Goal: Task Accomplishment & Management: Use online tool/utility

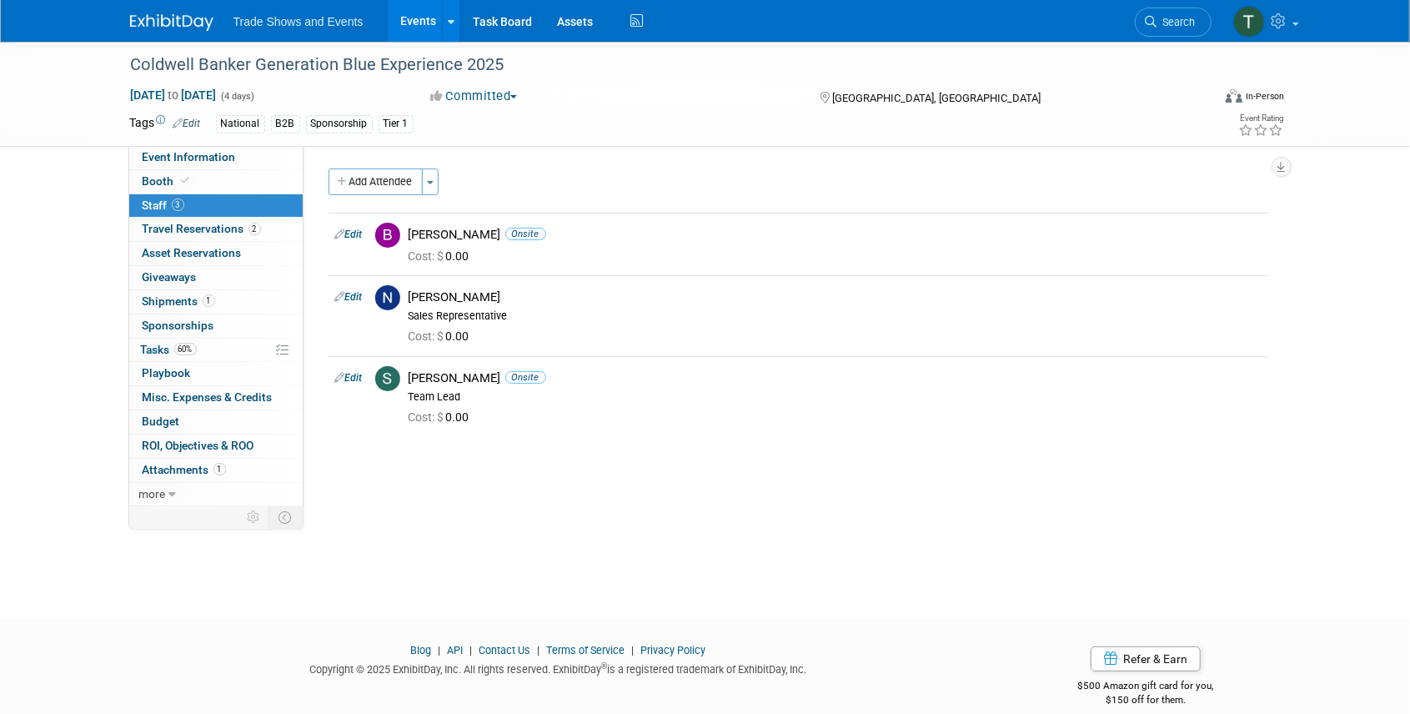
click at [1160, 20] on span "Search" at bounding box center [1177, 22] width 38 height 13
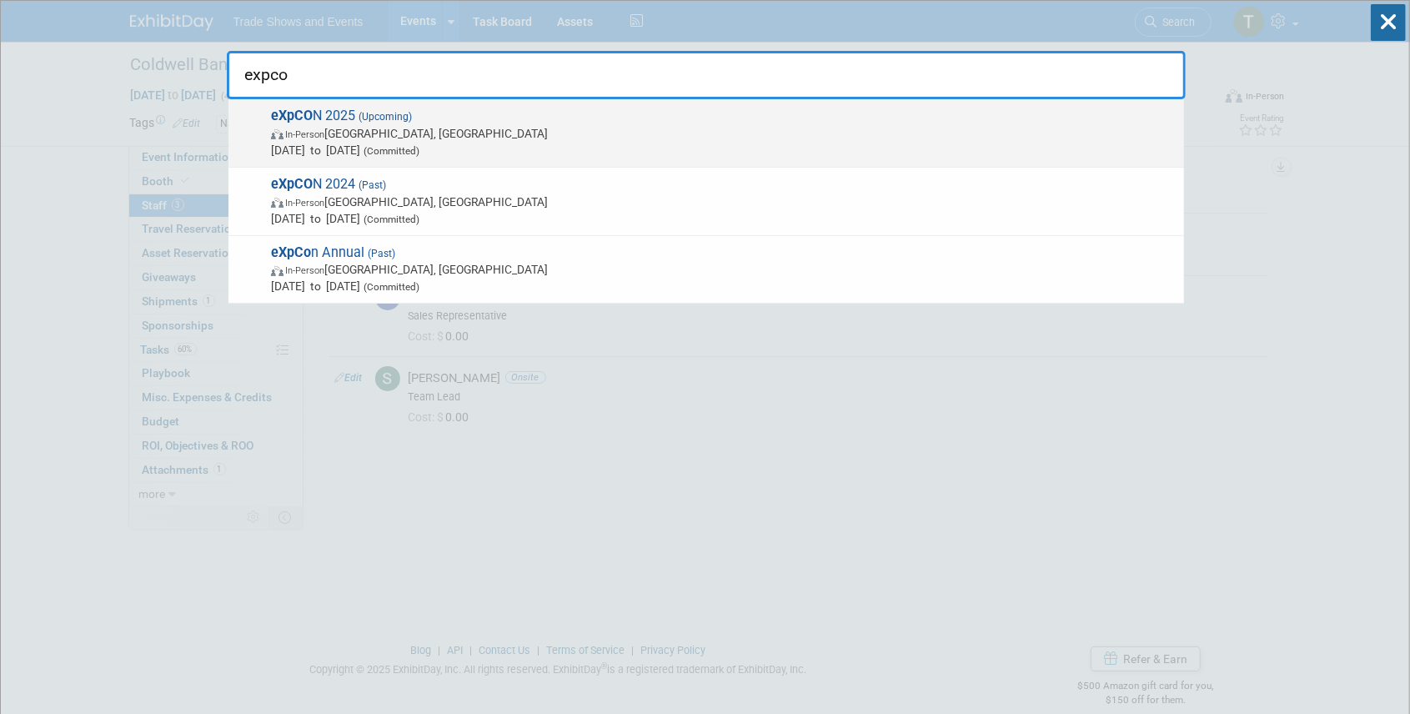
type input "expco"
click at [379, 119] on span "(Upcoming)" at bounding box center [383, 117] width 57 height 12
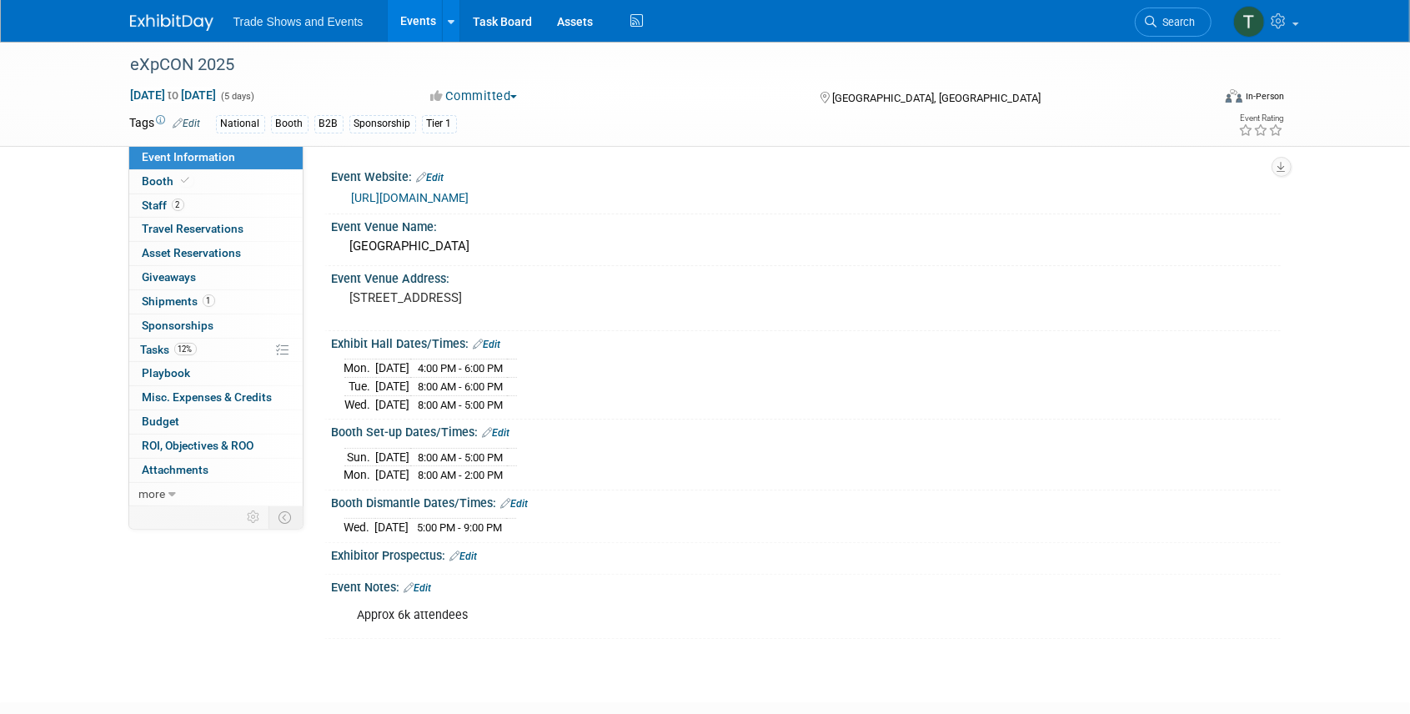
click at [175, 185] on span "Booth" at bounding box center [168, 180] width 51 height 13
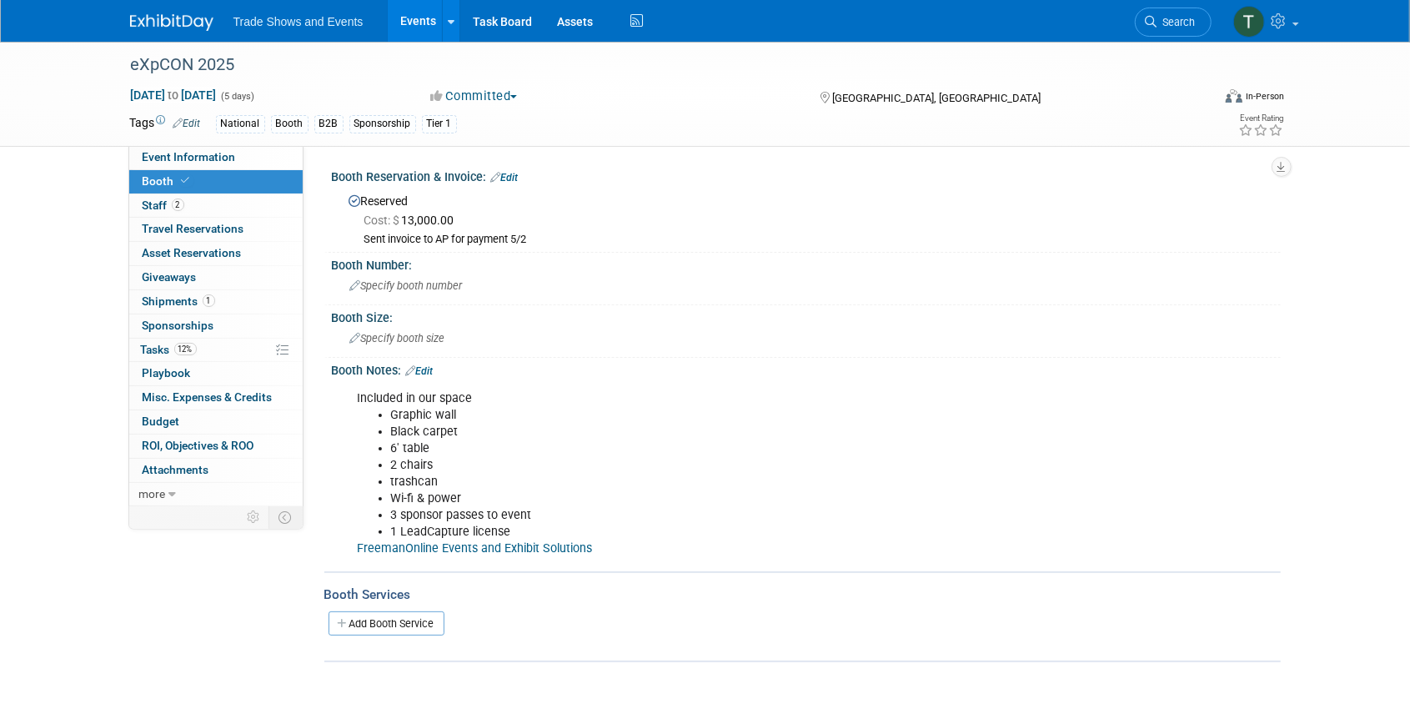
click at [1194, 16] on span "Search" at bounding box center [1177, 22] width 38 height 13
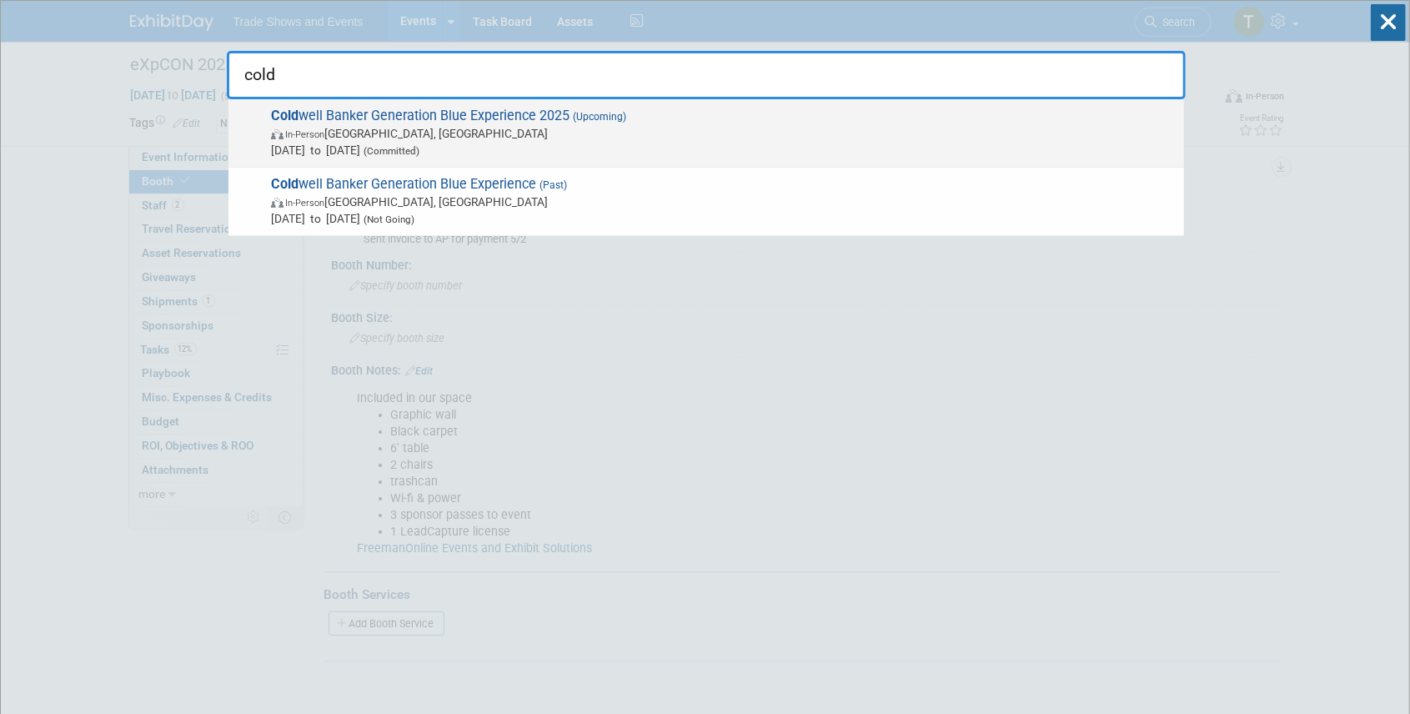
type input "cold"
click at [485, 113] on span "Cold well Banker Generation Blue Experience 2025 (Upcoming) In-Person Las Vegas…" at bounding box center [721, 133] width 910 height 51
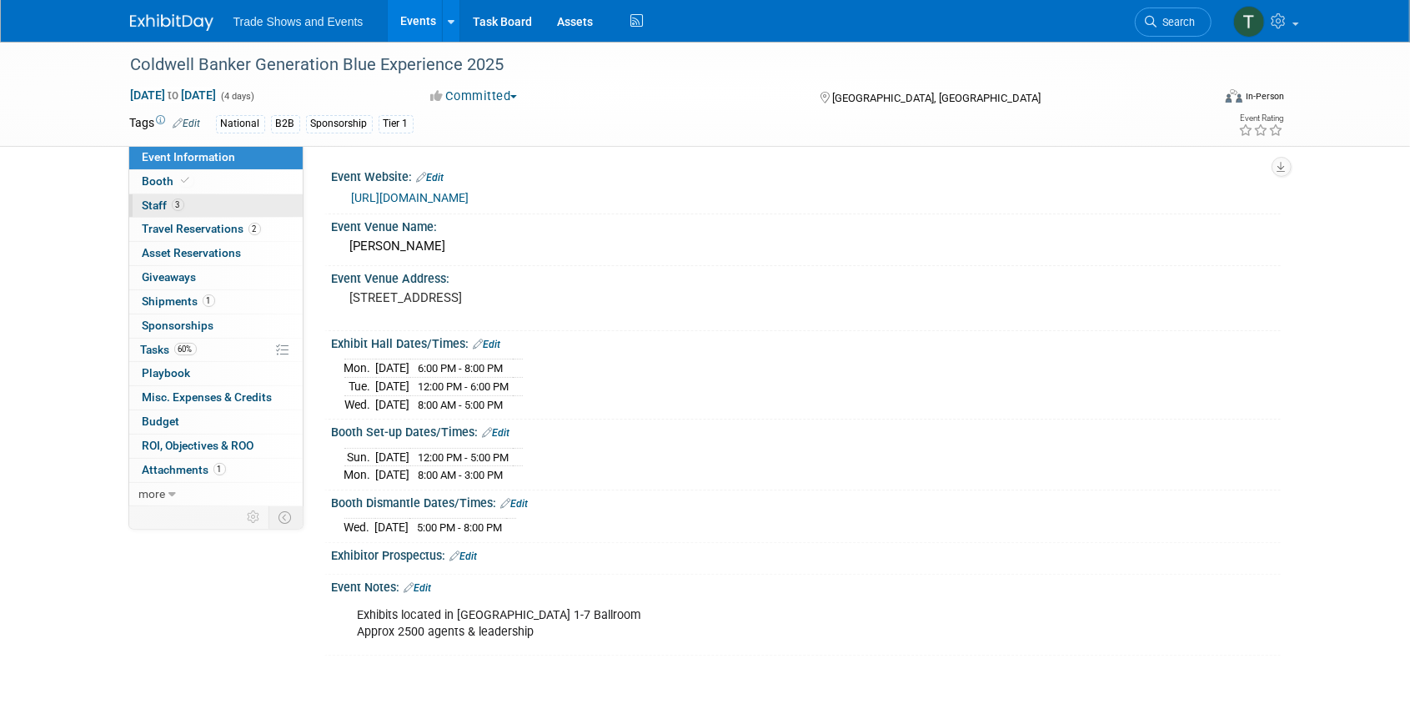
click at [182, 207] on span "3" at bounding box center [178, 204] width 13 height 13
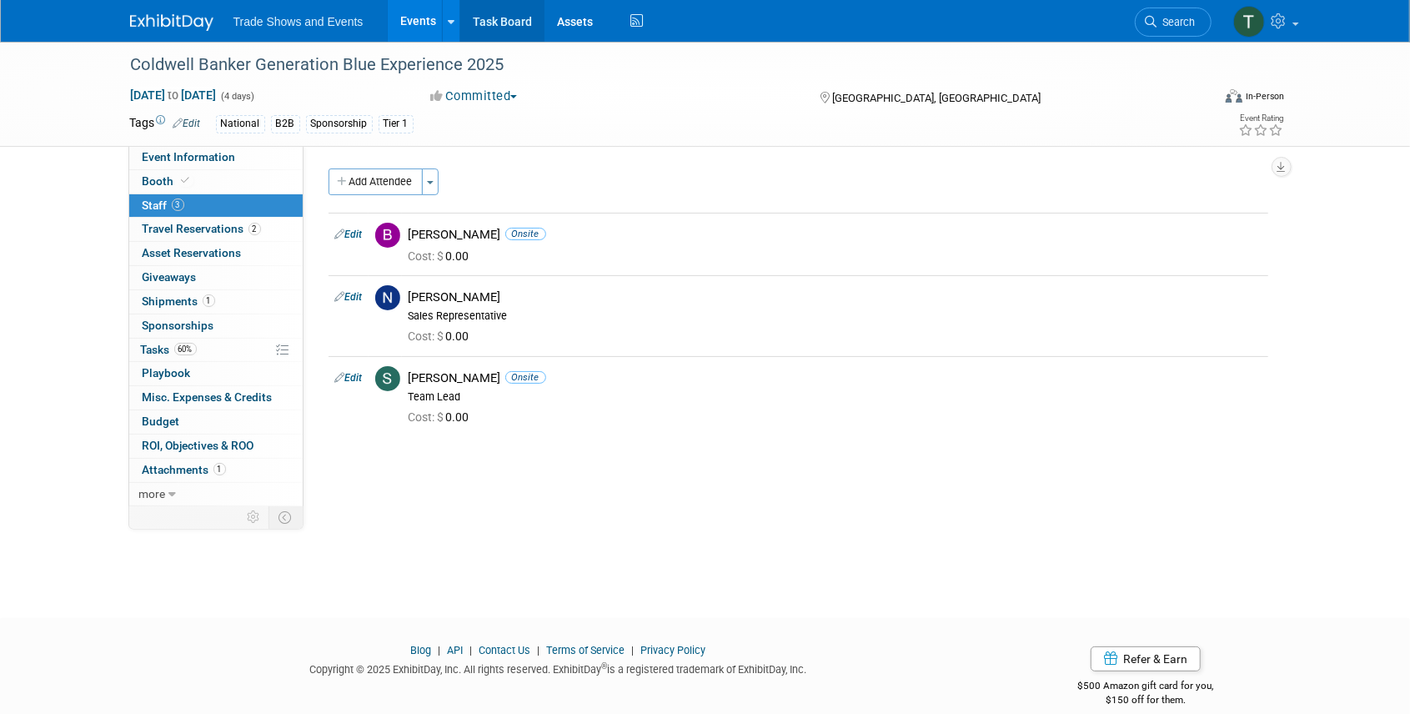
click at [529, 18] on link "Task Board" at bounding box center [502, 21] width 84 height 42
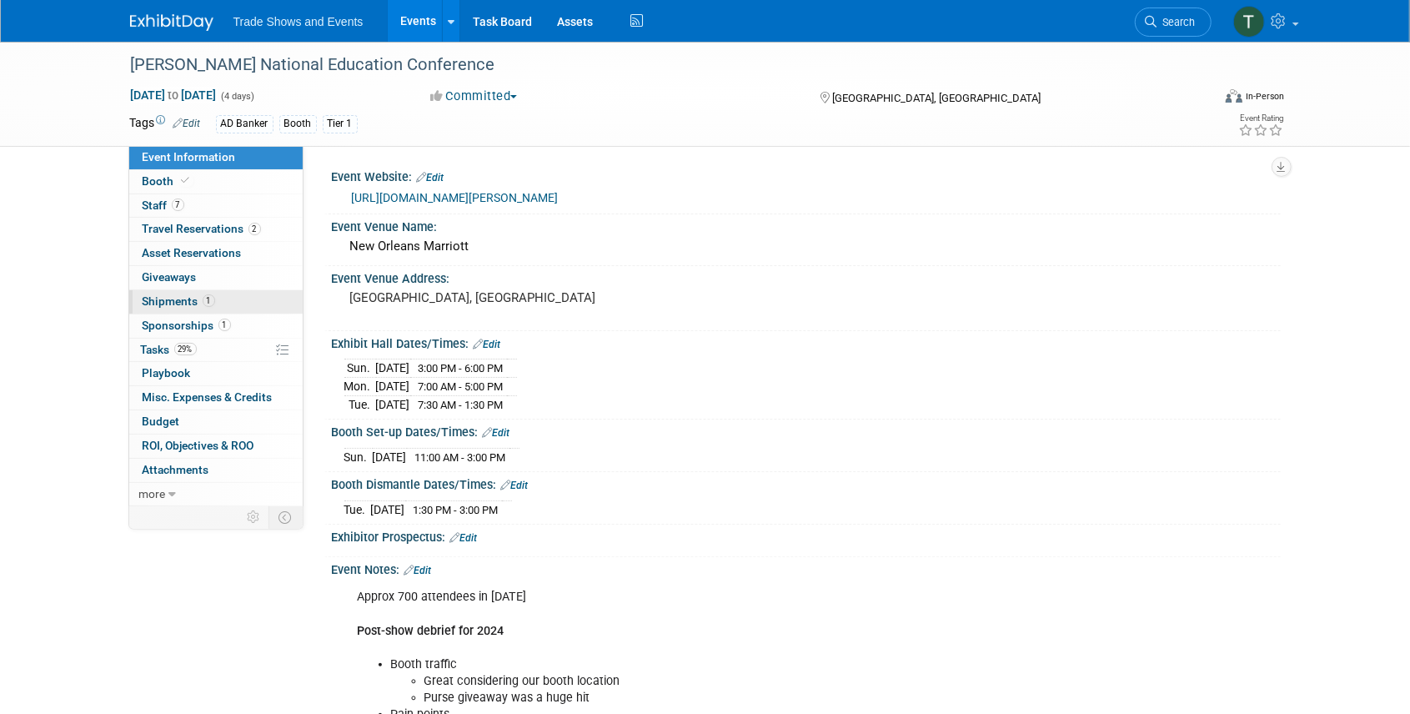
click at [174, 294] on span "Shipments 1" at bounding box center [179, 300] width 73 height 13
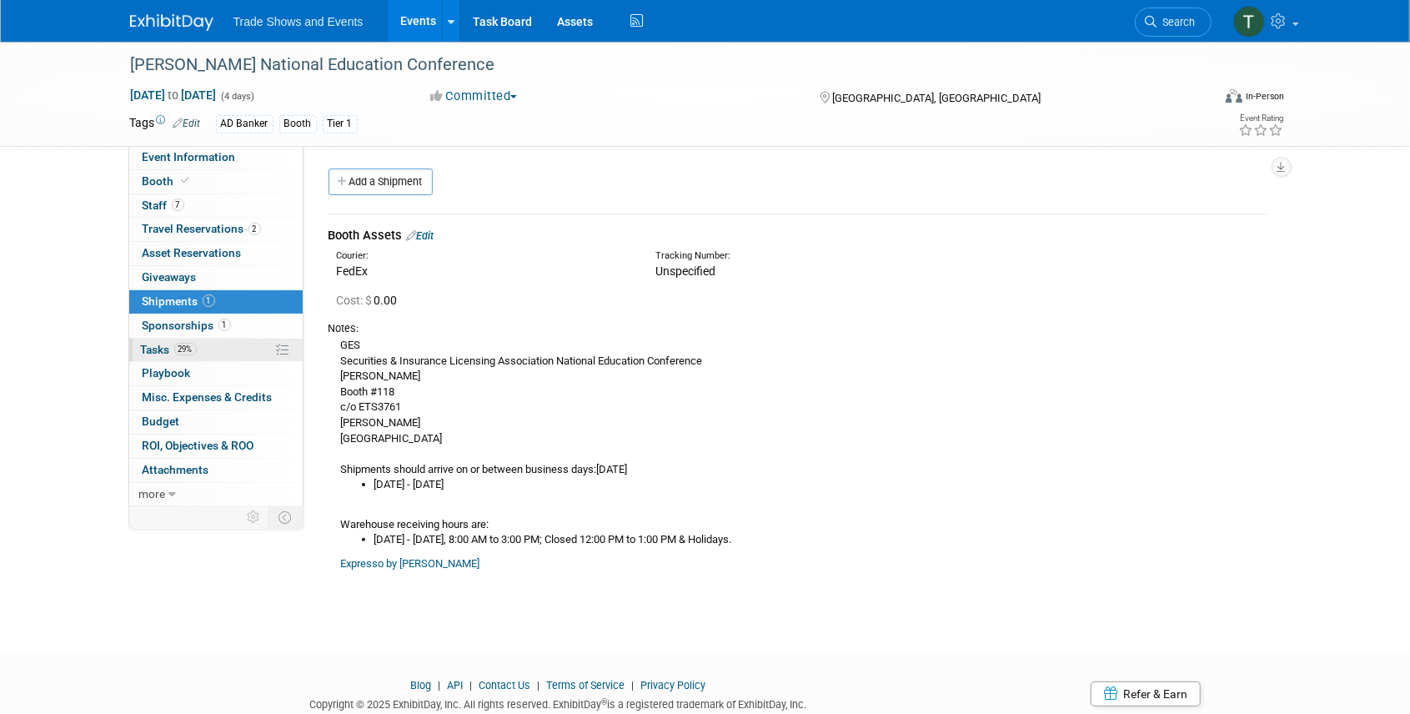
click at [160, 349] on span "Tasks 29%" at bounding box center [169, 349] width 56 height 13
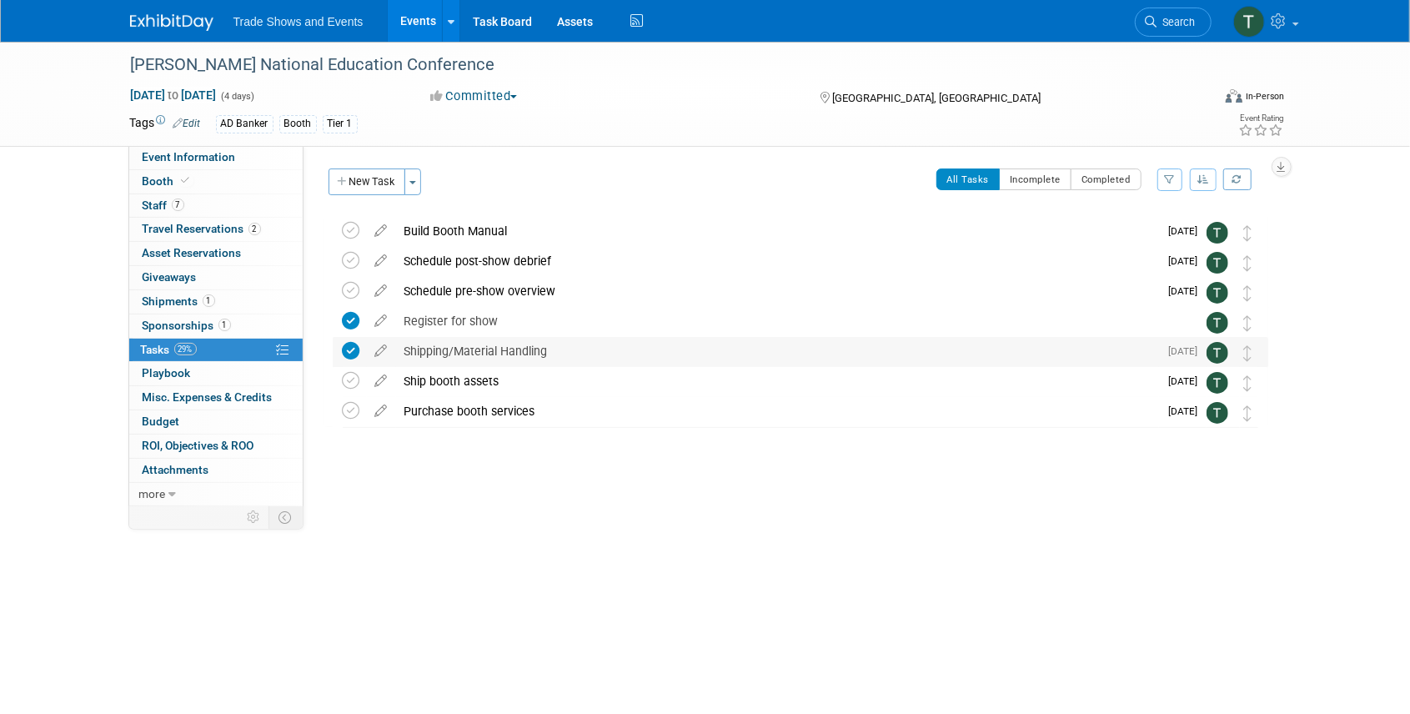
click at [490, 344] on div "Shipping/Material Handling" at bounding box center [777, 351] width 763 height 28
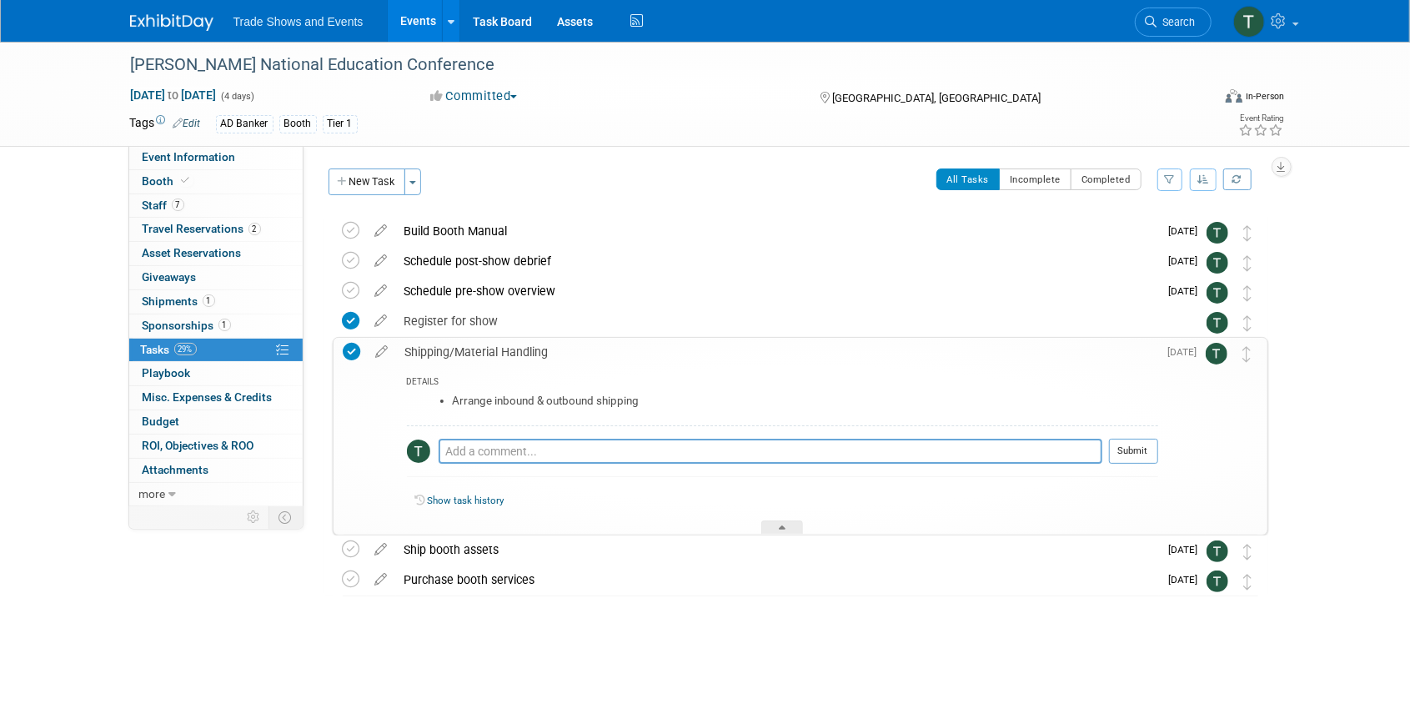
click at [490, 344] on div "Shipping/Material Handling" at bounding box center [777, 352] width 761 height 28
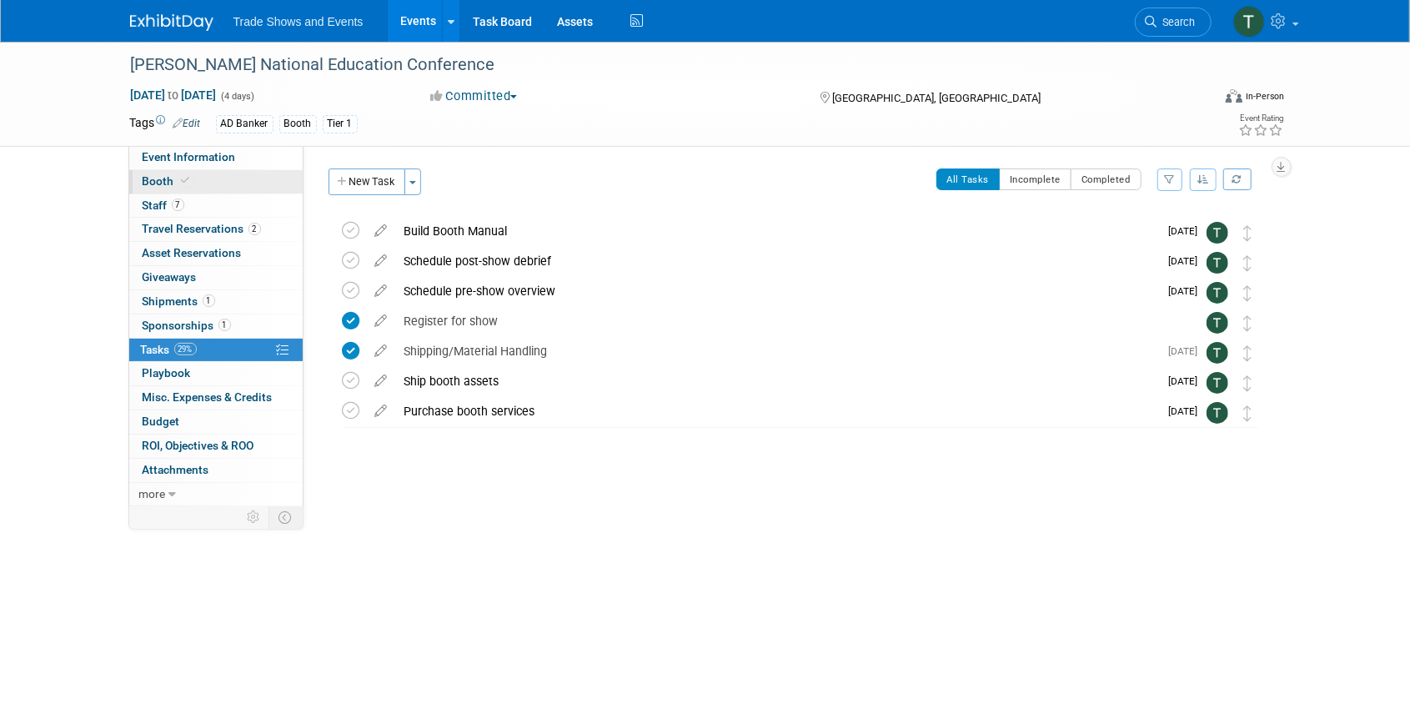
click at [170, 174] on span "Booth" at bounding box center [168, 180] width 51 height 13
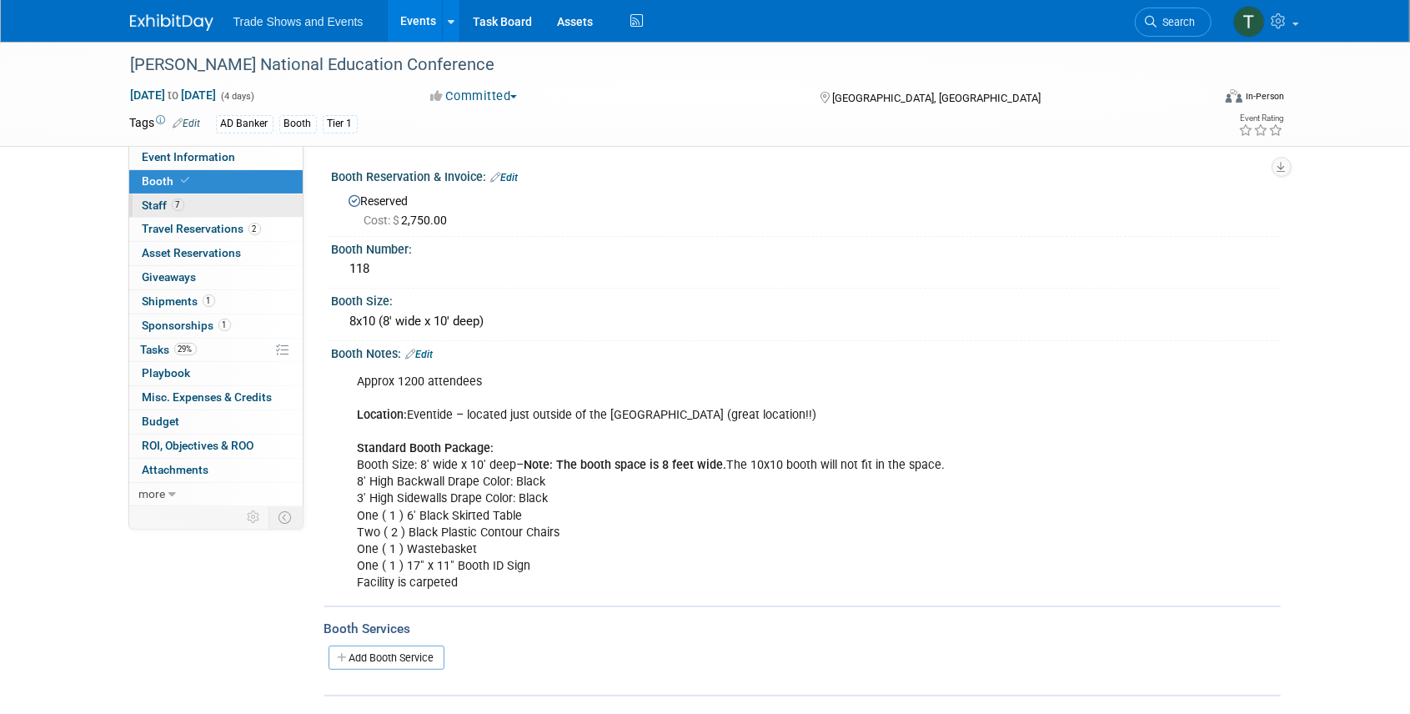
click at [188, 208] on link "7 Staff 7" at bounding box center [215, 205] width 173 height 23
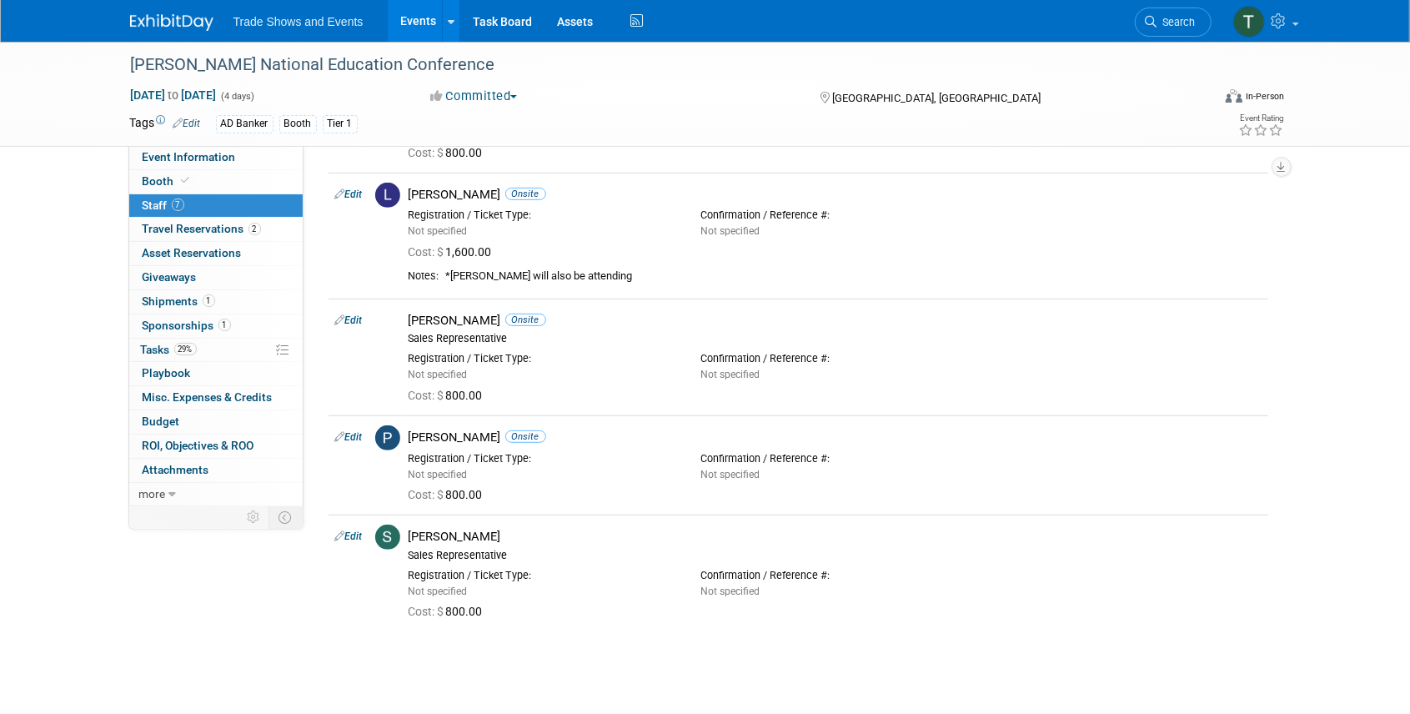
scroll to position [389, 0]
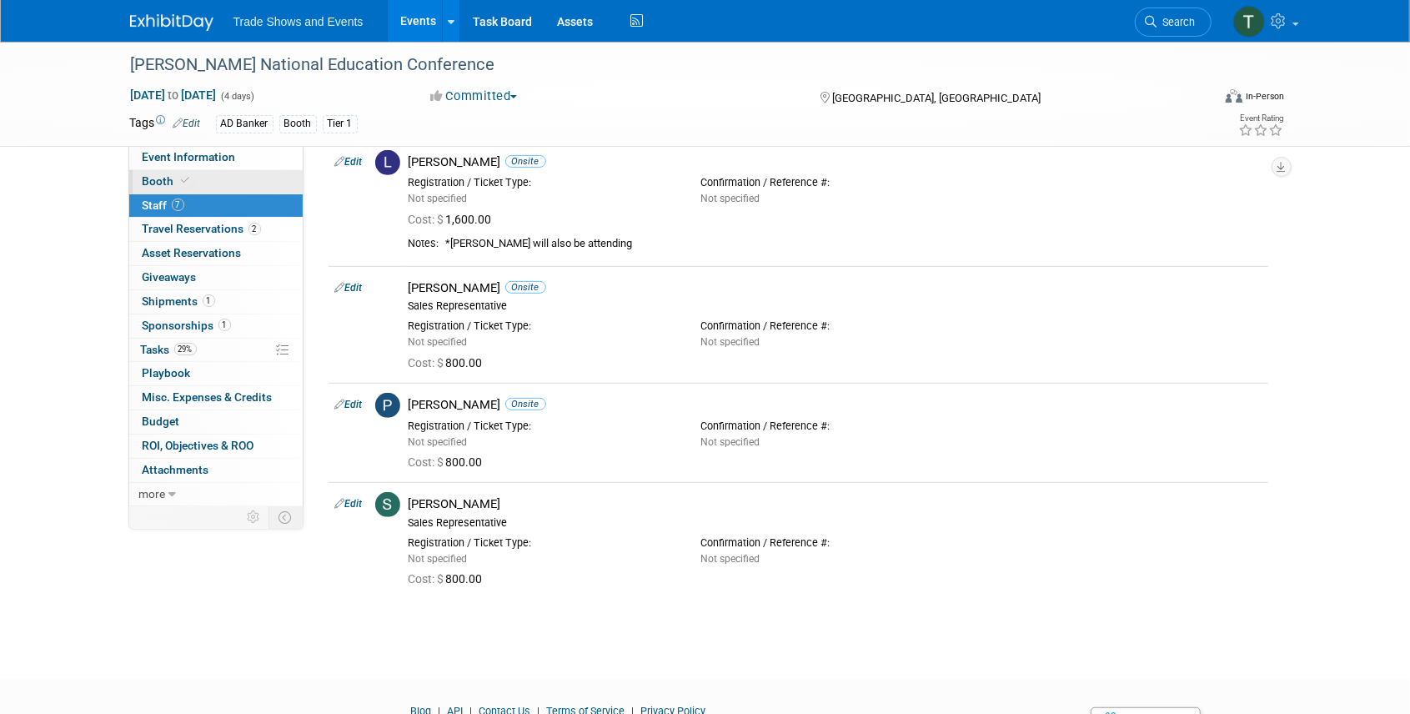
click at [172, 180] on span "Booth" at bounding box center [168, 180] width 51 height 13
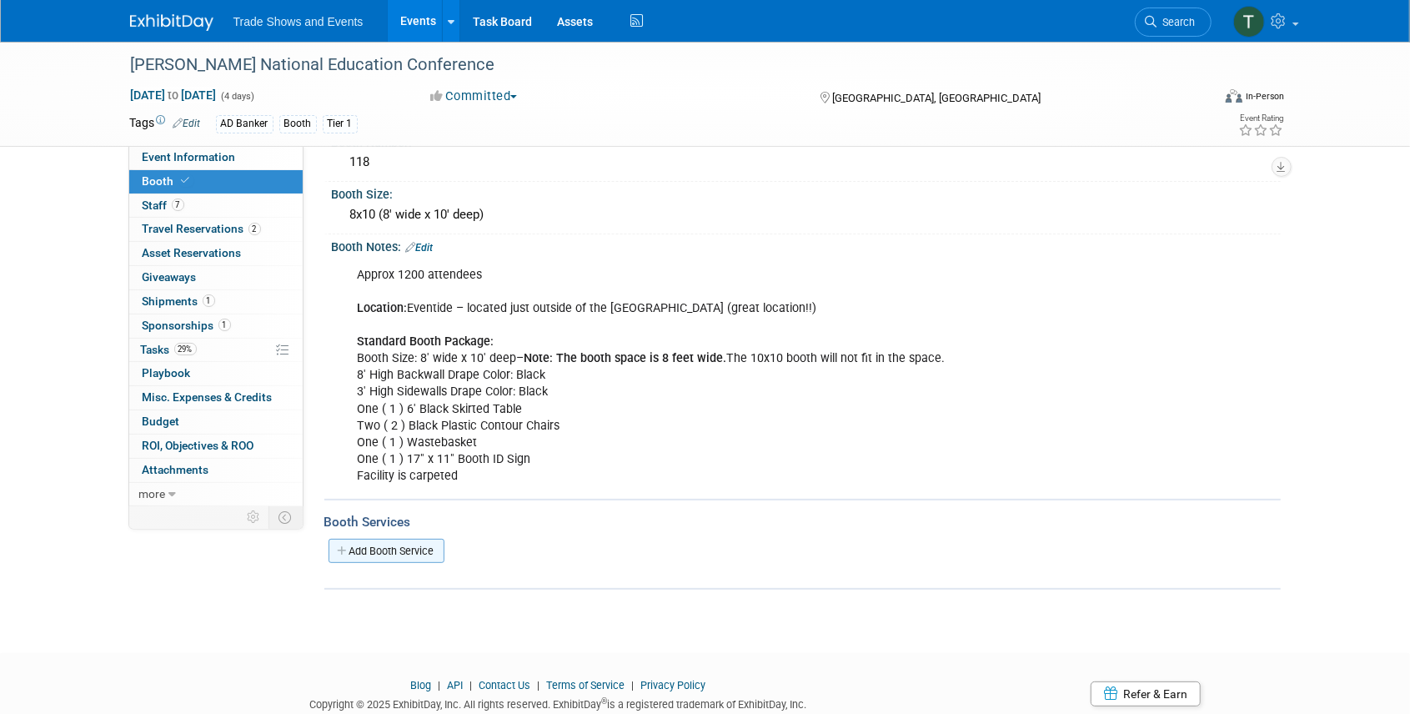
scroll to position [111, 0]
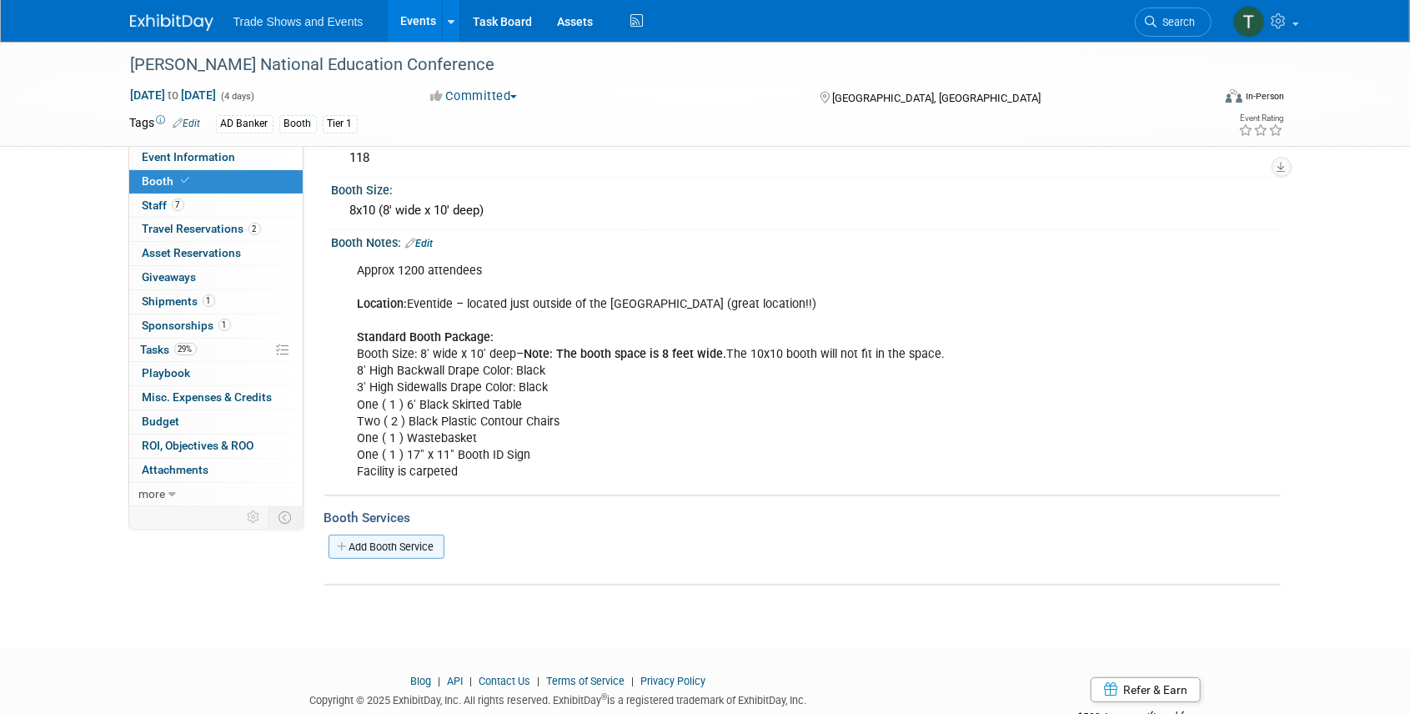
click at [417, 537] on link "Add Booth Service" at bounding box center [387, 547] width 116 height 24
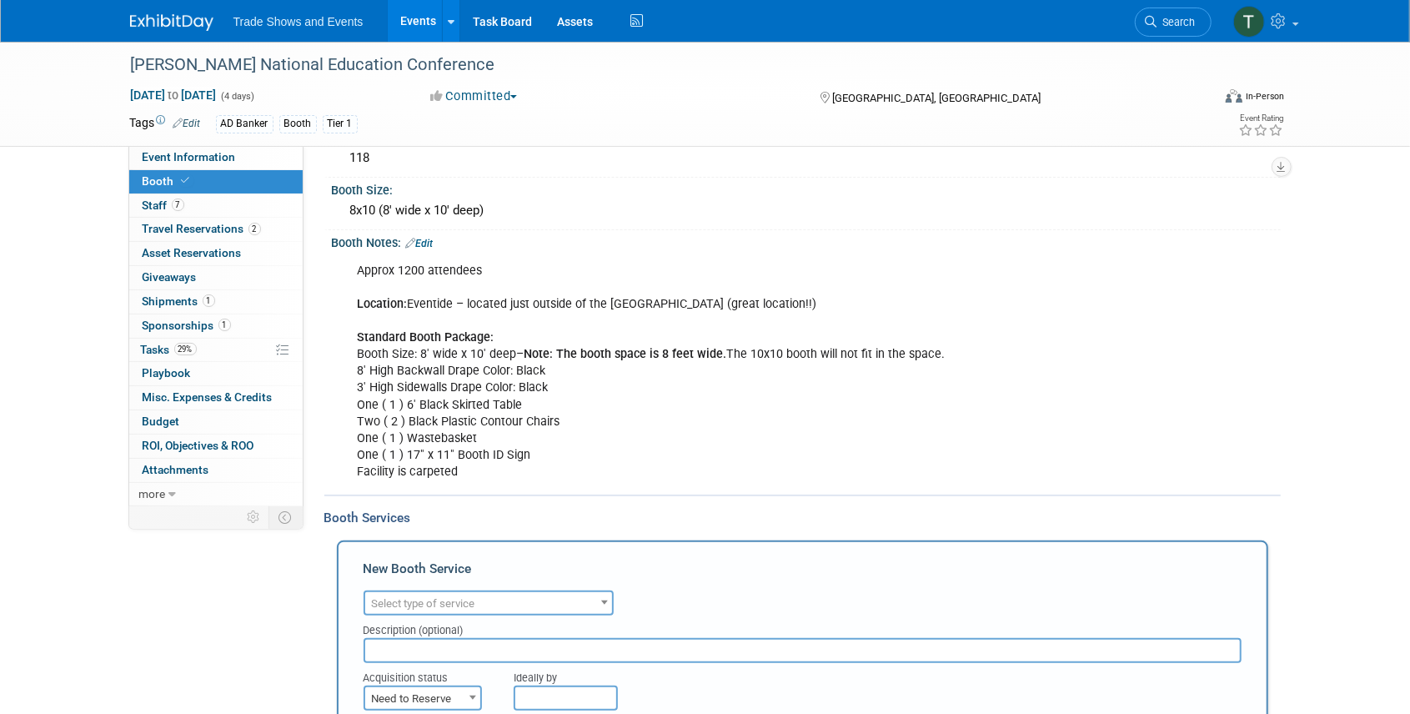
scroll to position [0, 0]
click at [450, 601] on span "Select type of service" at bounding box center [423, 603] width 103 height 13
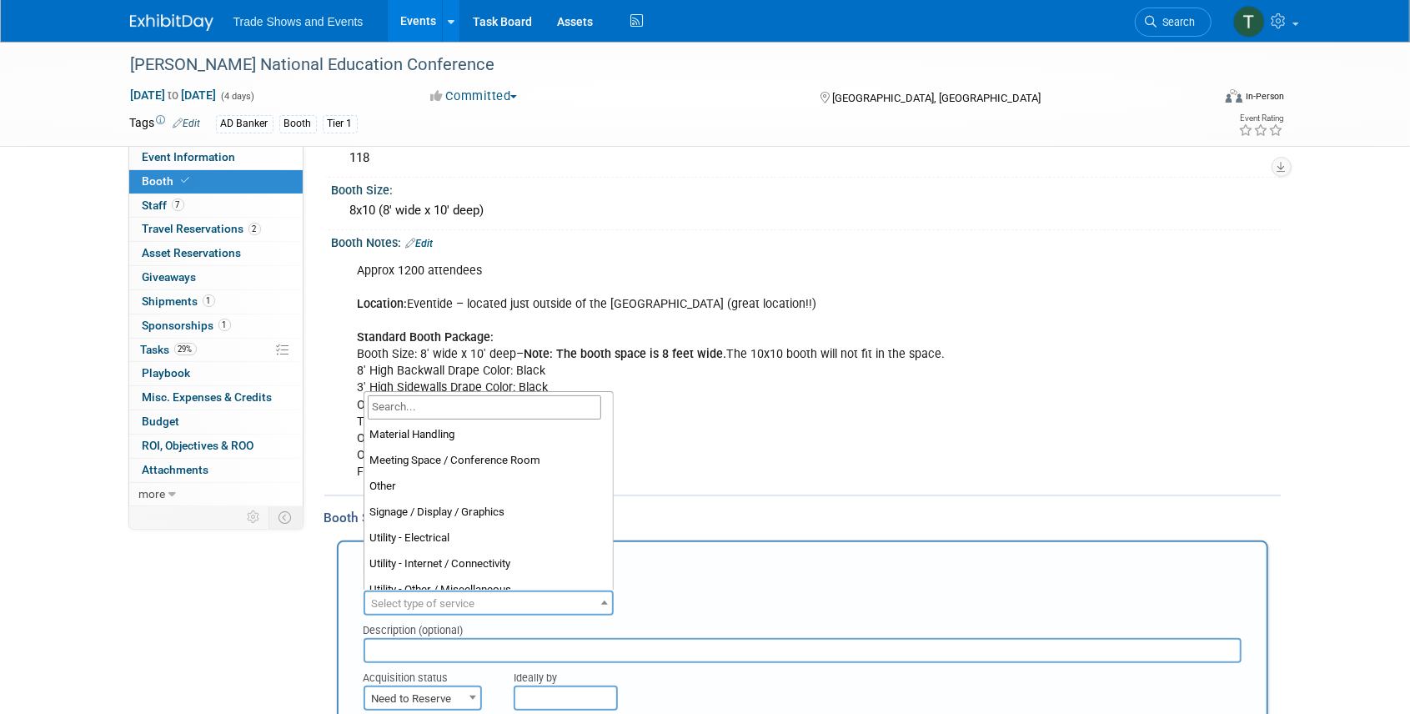
scroll to position [427, 0]
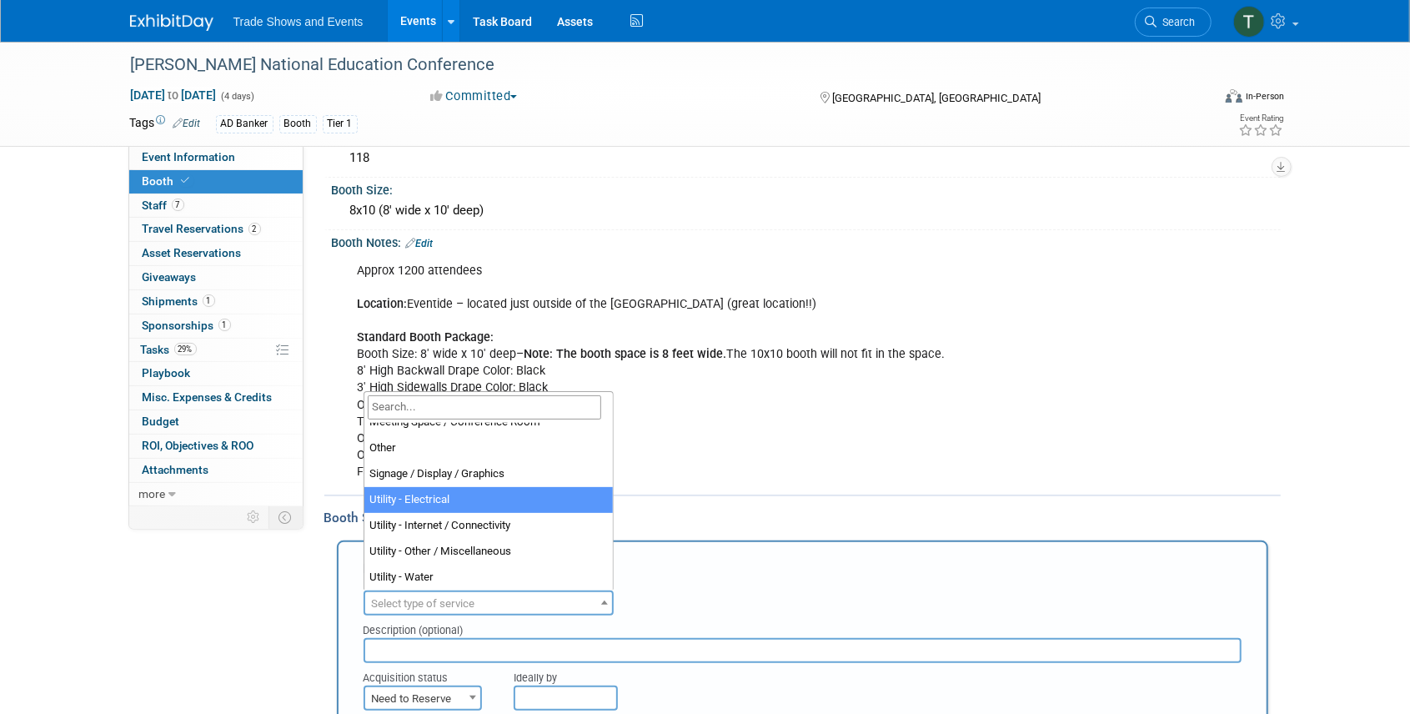
select select "8"
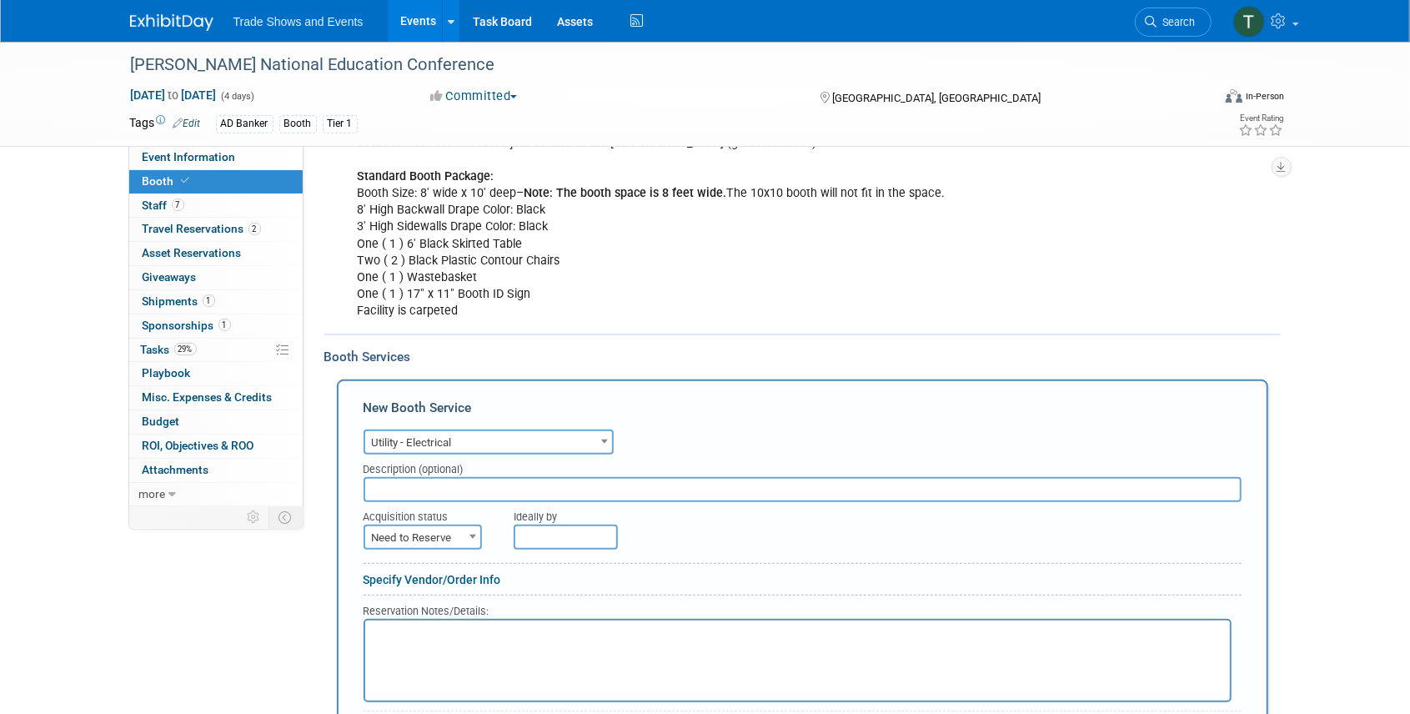
scroll to position [278, 0]
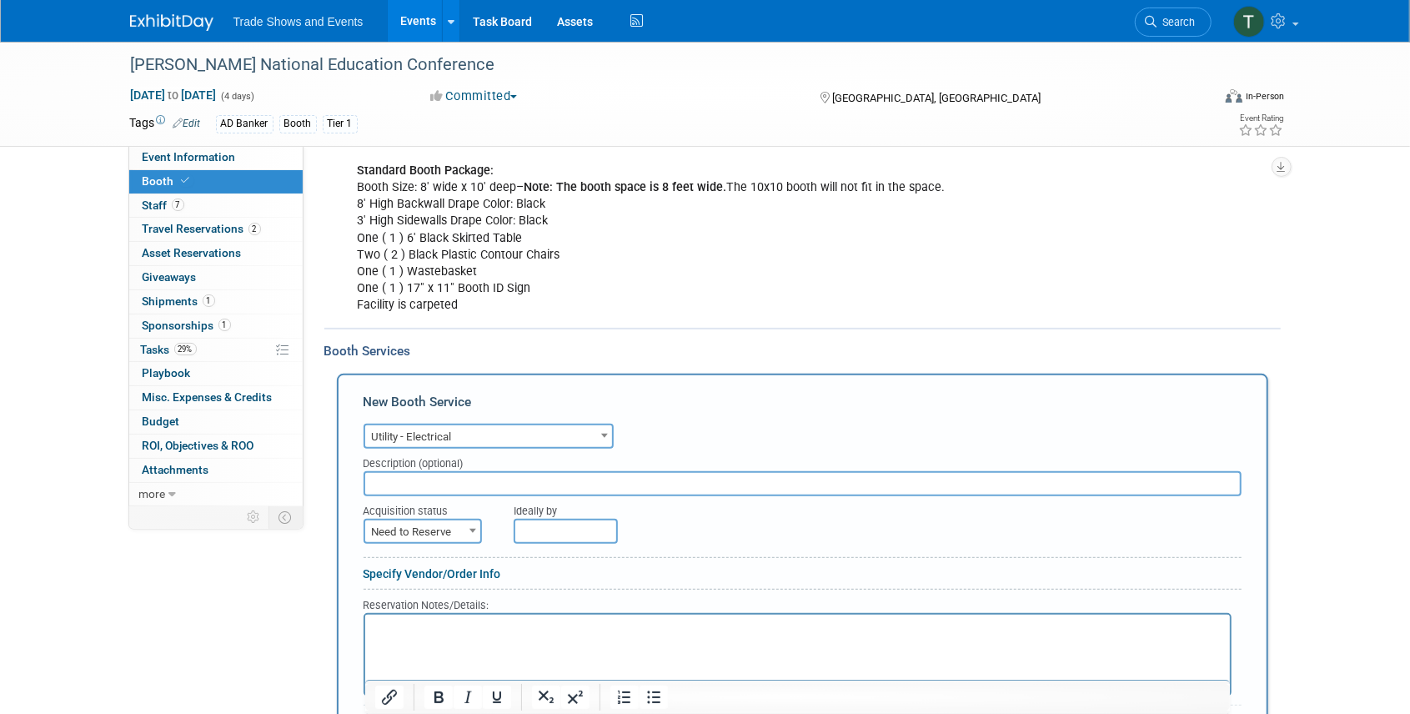
click at [437, 530] on span "Need to Reserve" at bounding box center [422, 531] width 115 height 23
select select "2"
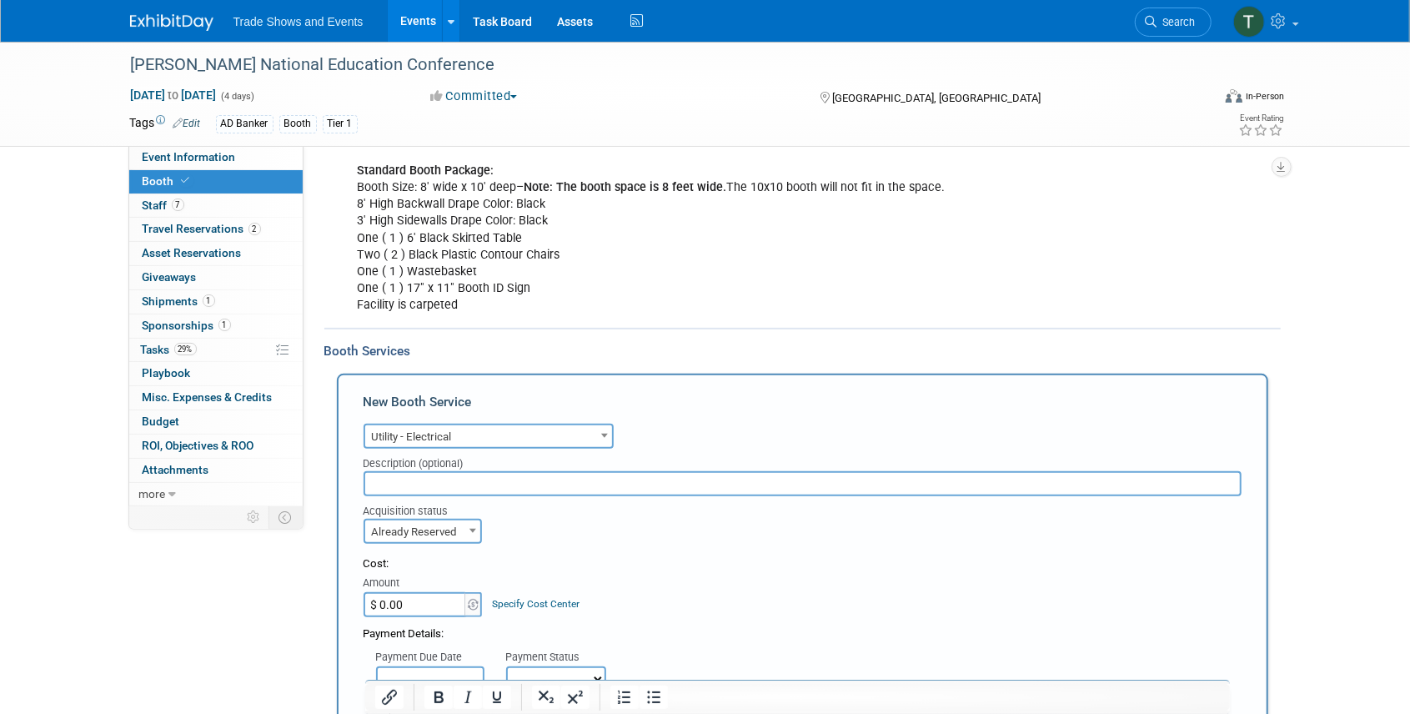
click at [411, 603] on input "$ 0.00" at bounding box center [416, 604] width 104 height 25
type input "$ 514.54"
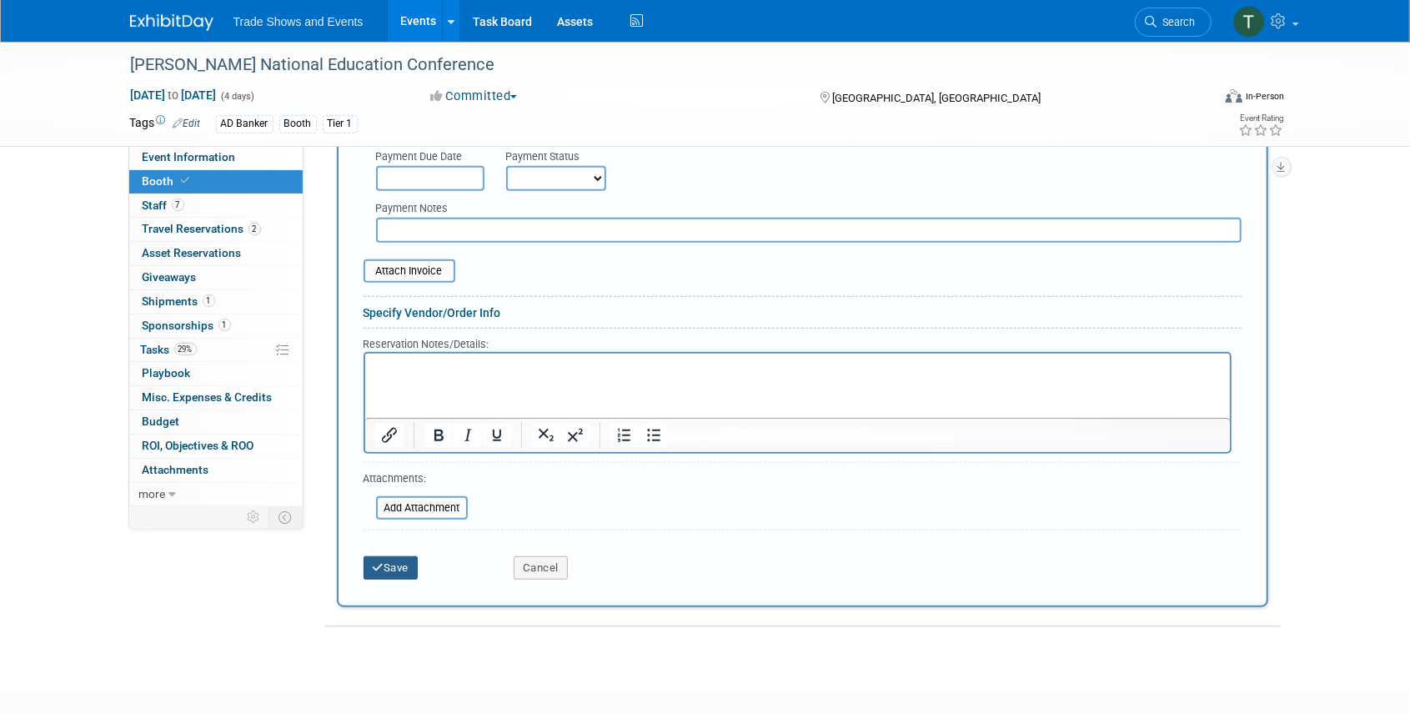
click at [397, 565] on button "Save" at bounding box center [391, 567] width 55 height 23
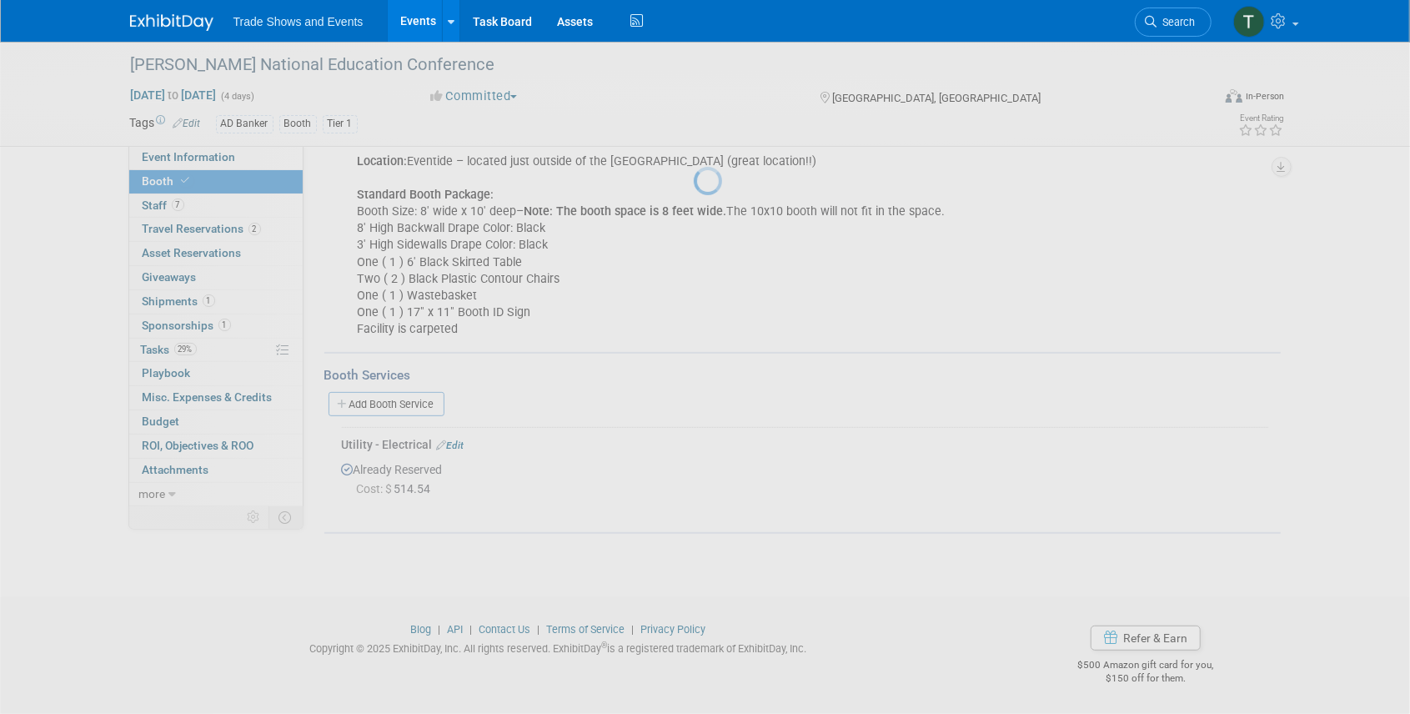
scroll to position [252, 0]
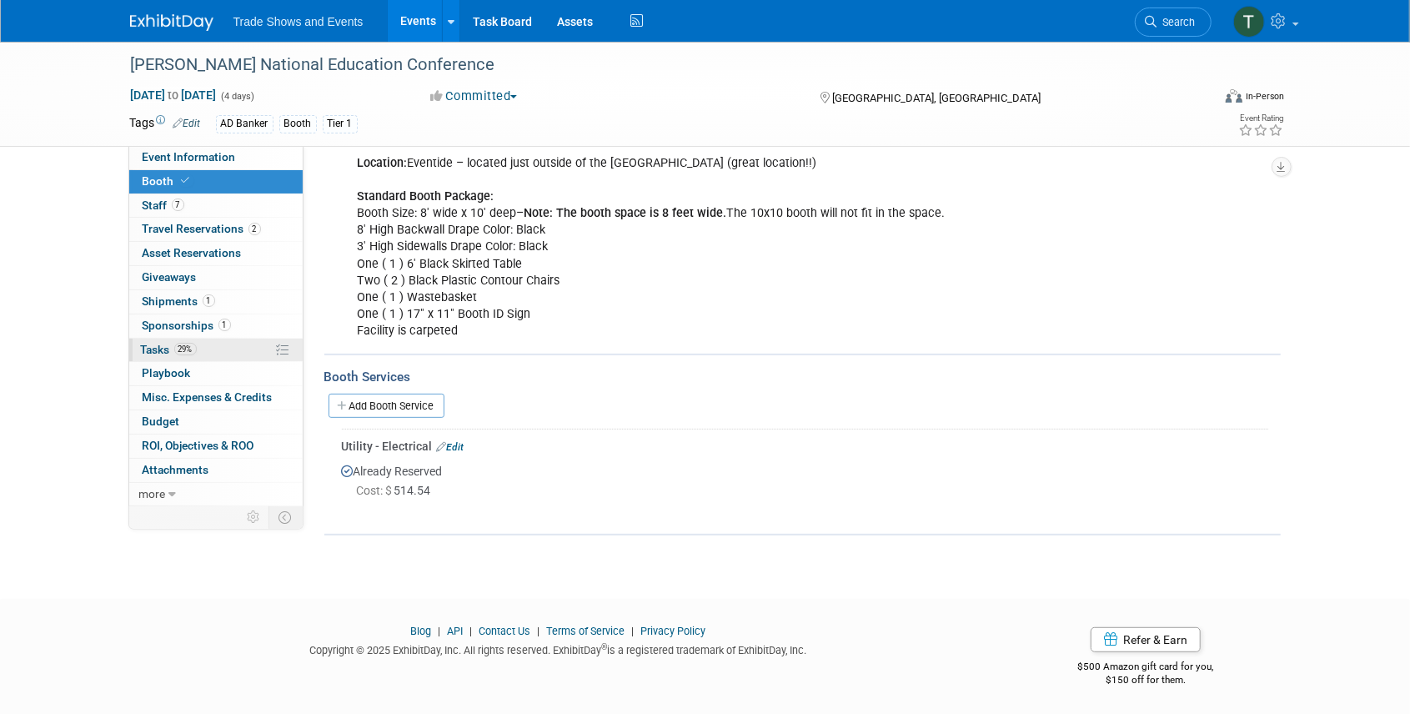
click at [152, 354] on link "29% Tasks 29%" at bounding box center [215, 350] width 173 height 23
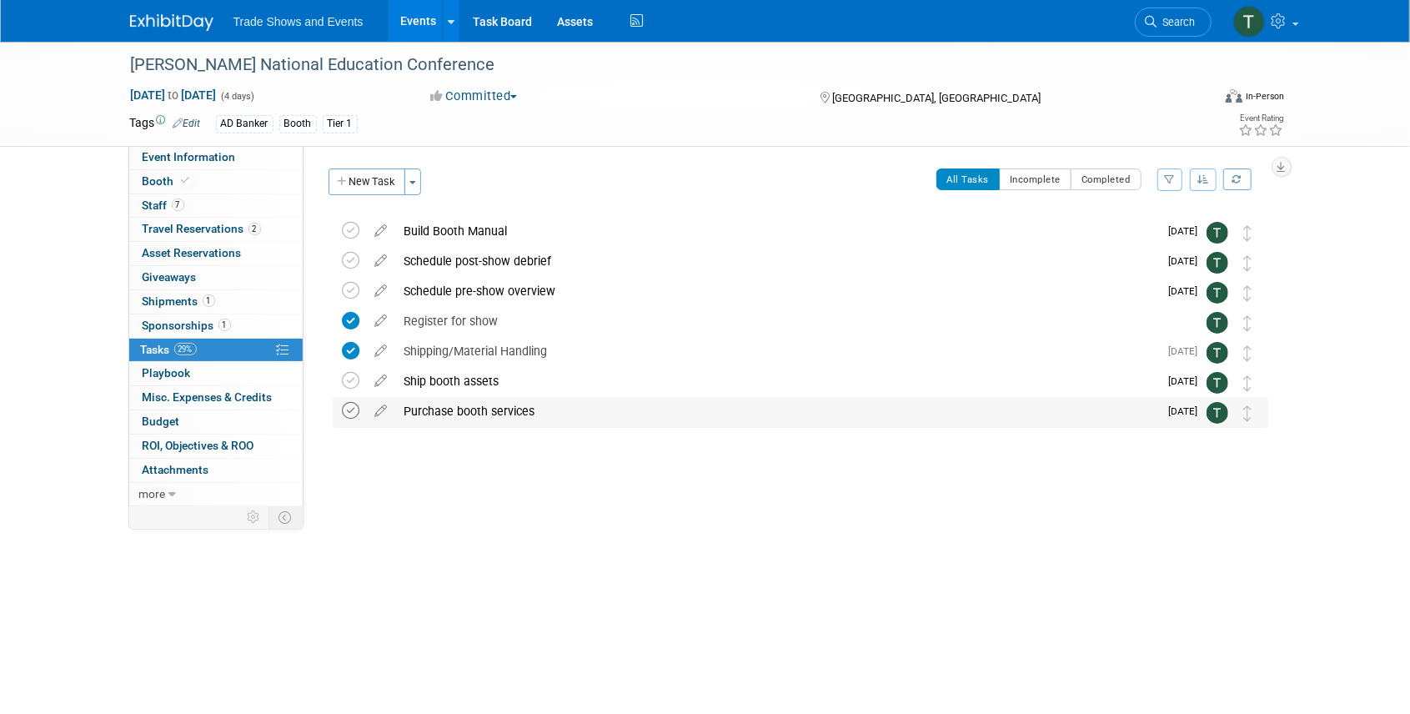
click at [349, 410] on icon at bounding box center [352, 411] width 18 height 18
click at [444, 407] on div "Purchase booth services" at bounding box center [777, 411] width 763 height 28
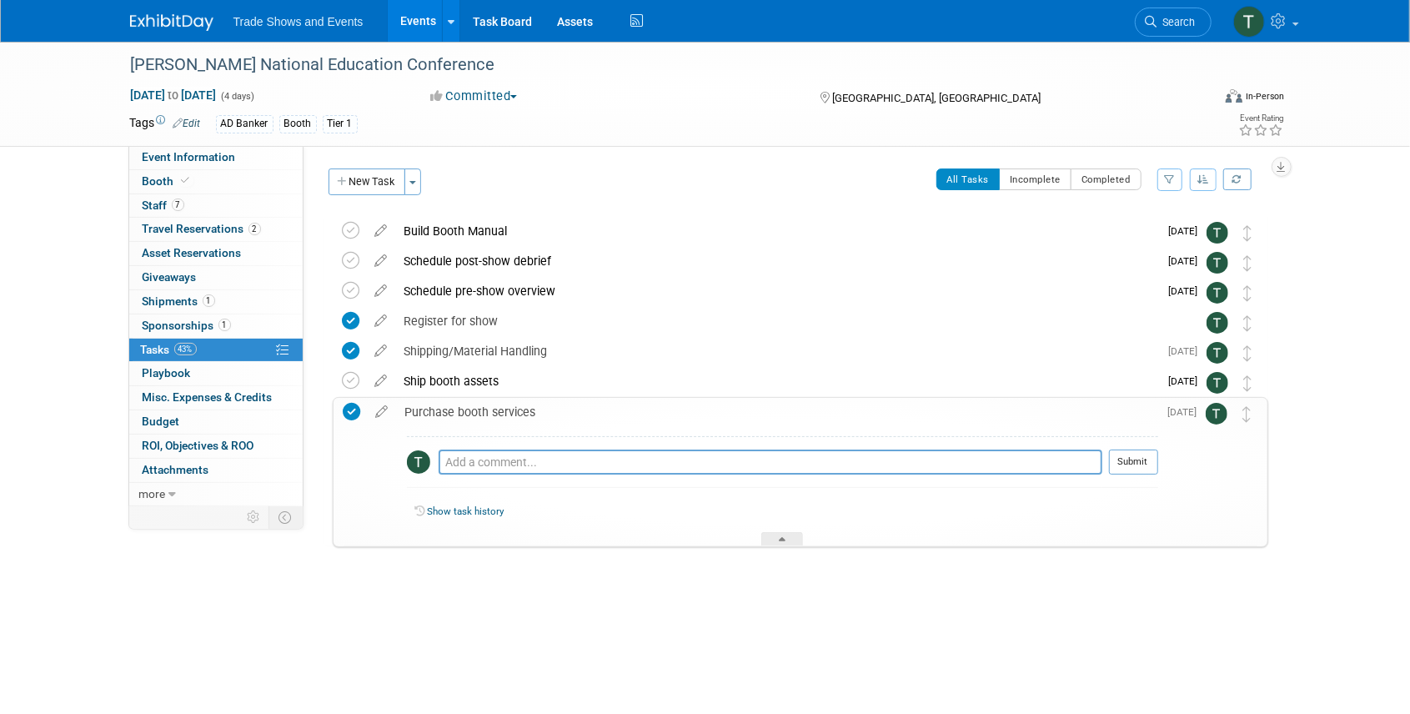
click at [444, 407] on div "Purchase booth services" at bounding box center [777, 412] width 761 height 28
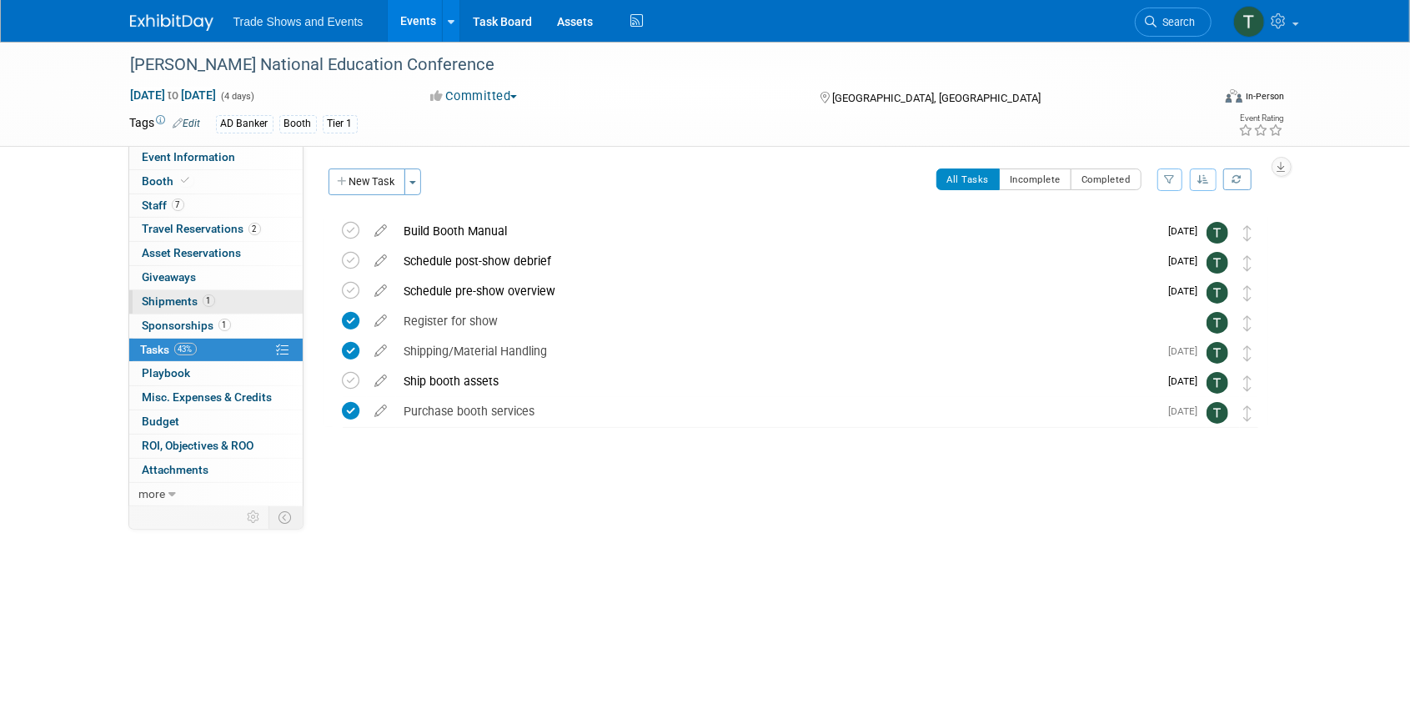
click at [207, 299] on span "1" at bounding box center [209, 300] width 13 height 13
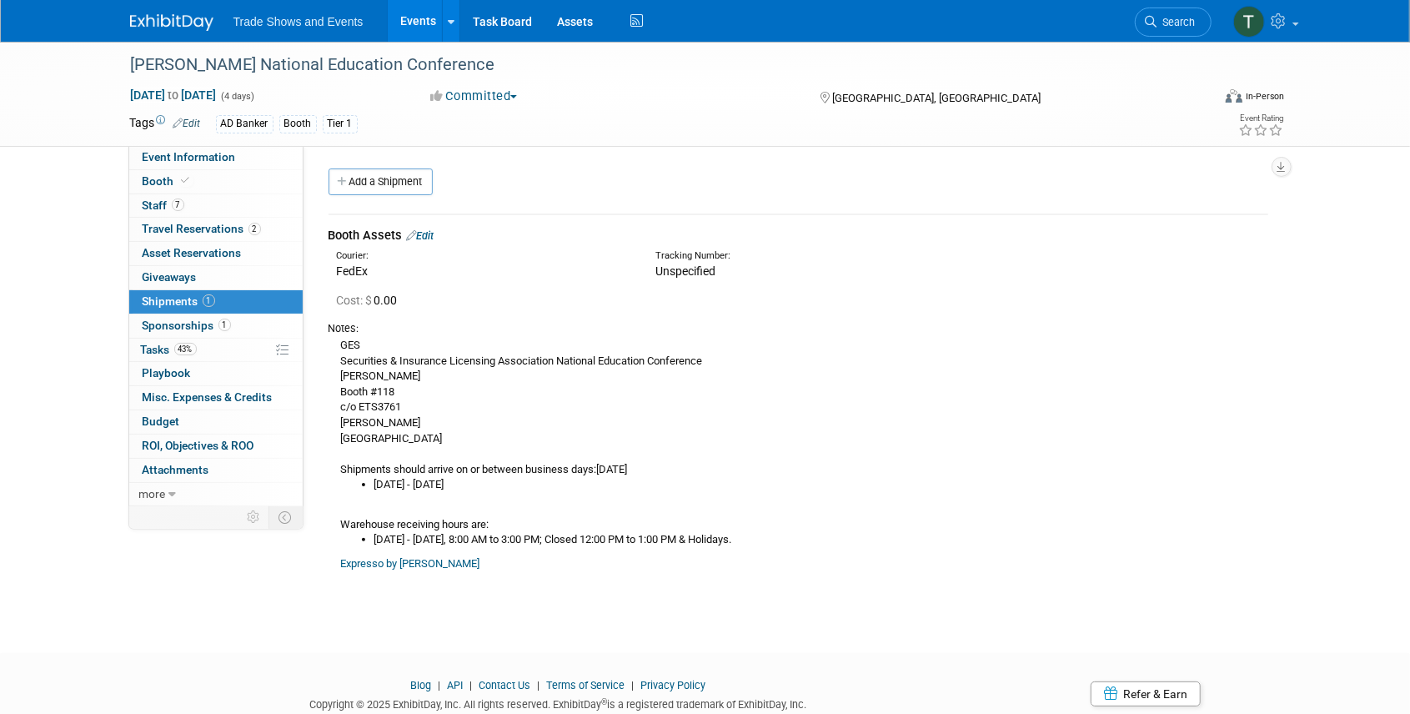
click at [425, 25] on link "Events" at bounding box center [418, 21] width 61 height 42
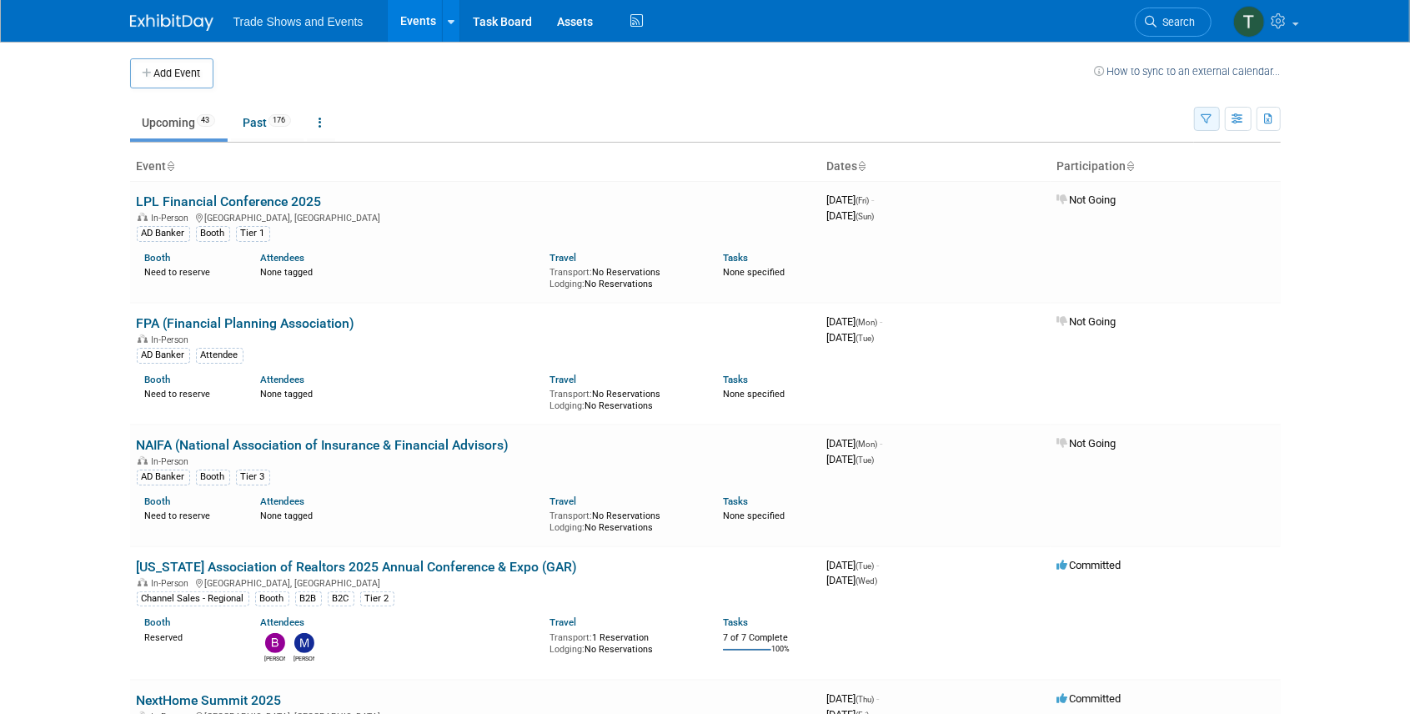
click at [1204, 118] on icon "button" at bounding box center [1207, 119] width 11 height 11
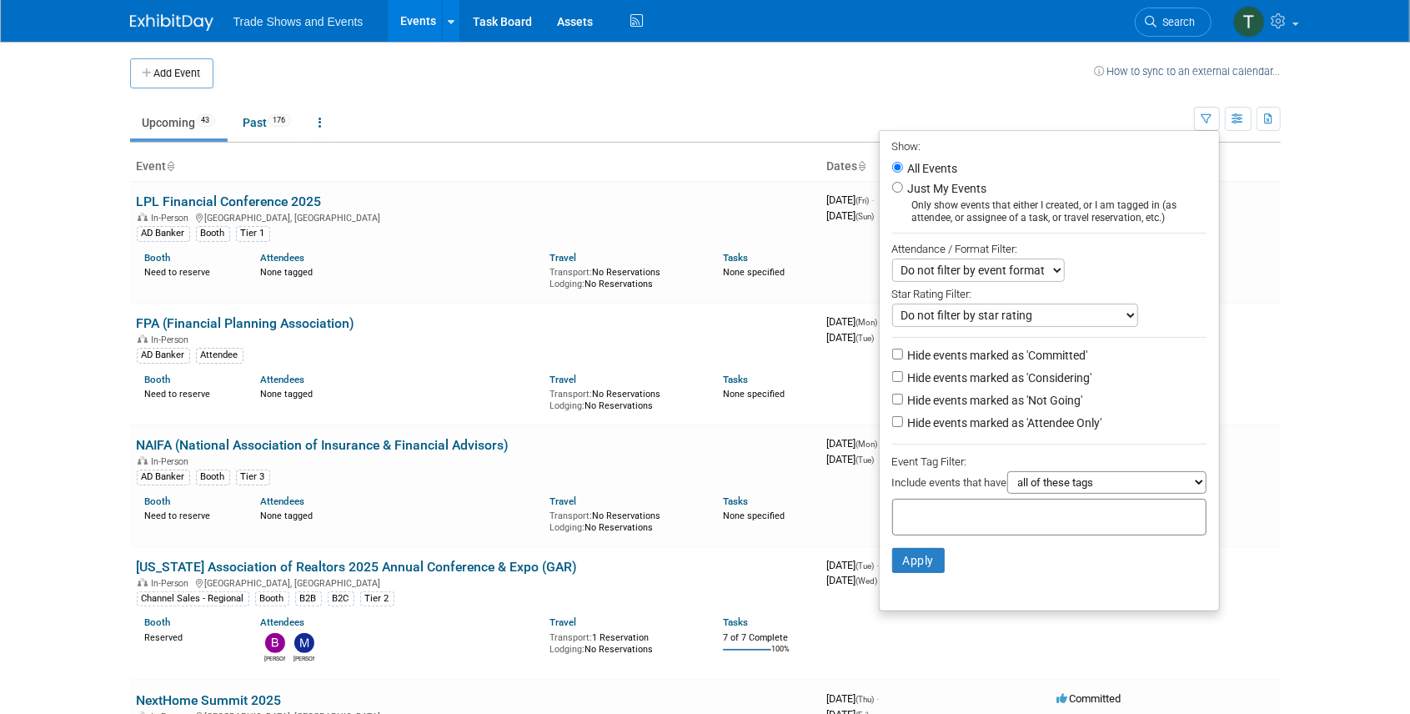
click at [1035, 401] on label "Hide events marked as 'Not Going'" at bounding box center [994, 400] width 178 height 17
click at [903, 401] on input "Hide events marked as 'Not Going'" at bounding box center [897, 399] width 11 height 11
checkbox input "true"
click at [922, 558] on button "Apply" at bounding box center [918, 560] width 53 height 25
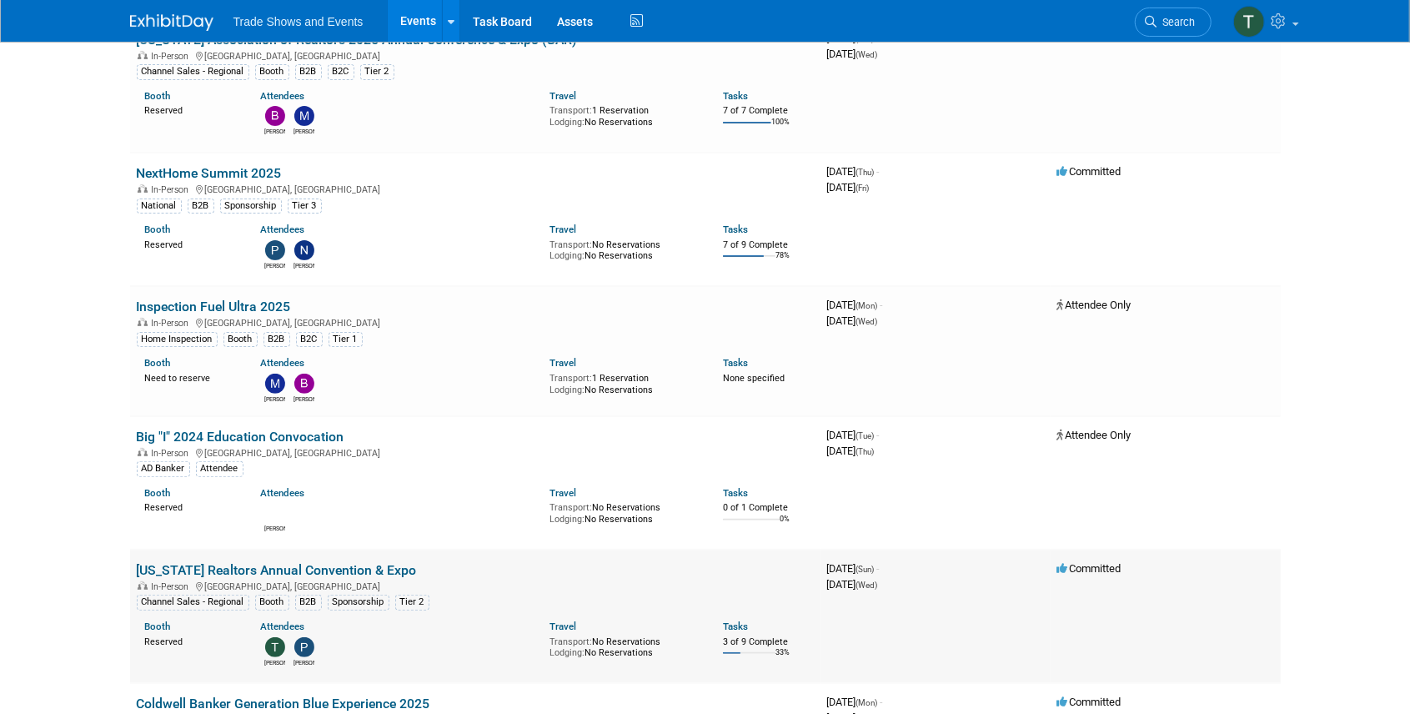
scroll to position [167, 0]
